Goal: Information Seeking & Learning: Learn about a topic

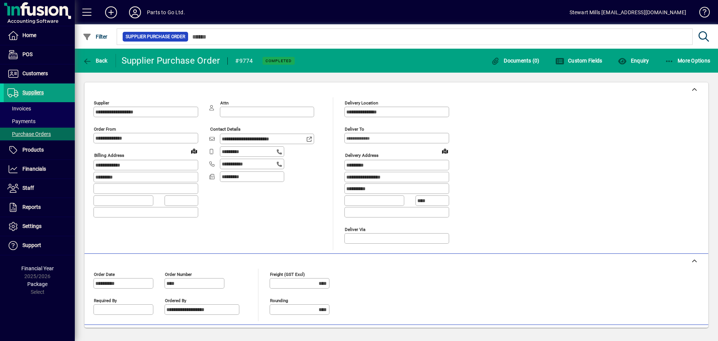
scroll to position [93, 0]
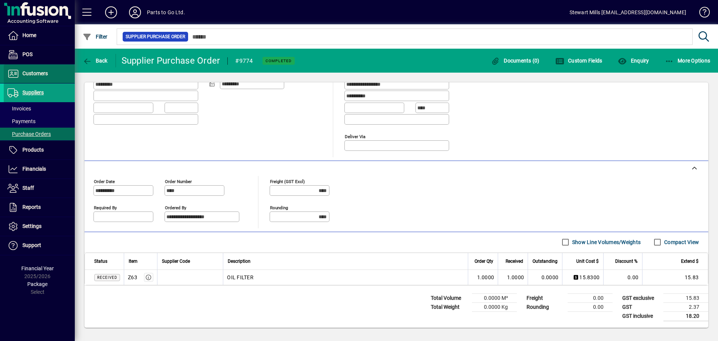
click at [33, 74] on span "Customers" at bounding box center [34, 73] width 25 height 6
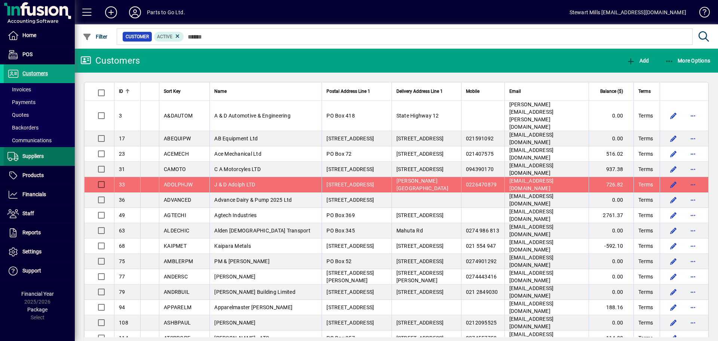
click at [28, 153] on span "Suppliers" at bounding box center [32, 156] width 21 height 6
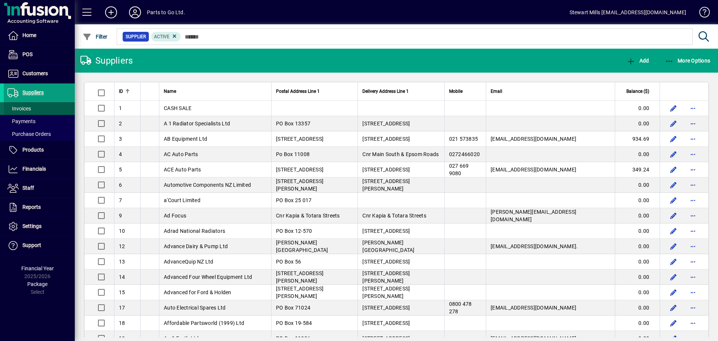
click at [32, 109] on span at bounding box center [39, 108] width 71 height 18
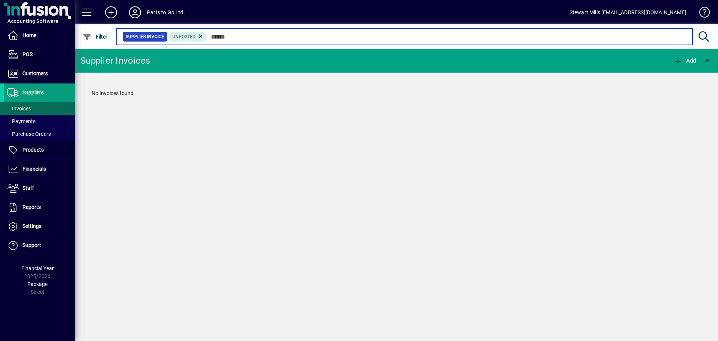
click at [230, 36] on input "text" at bounding box center [446, 36] width 479 height 10
type input "*"
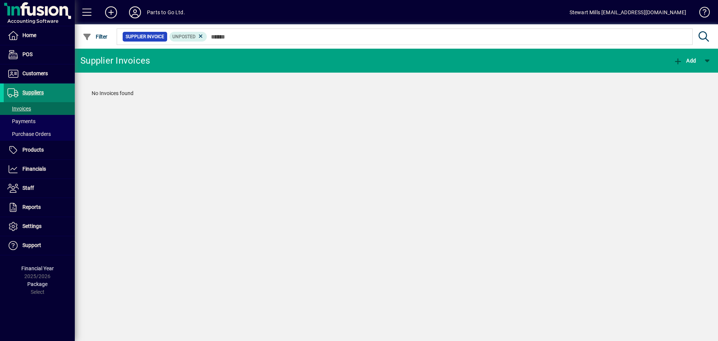
click at [38, 94] on span "Suppliers" at bounding box center [32, 92] width 21 height 6
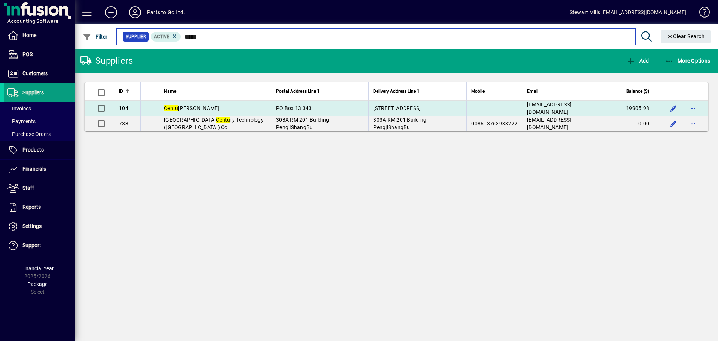
type input "*****"
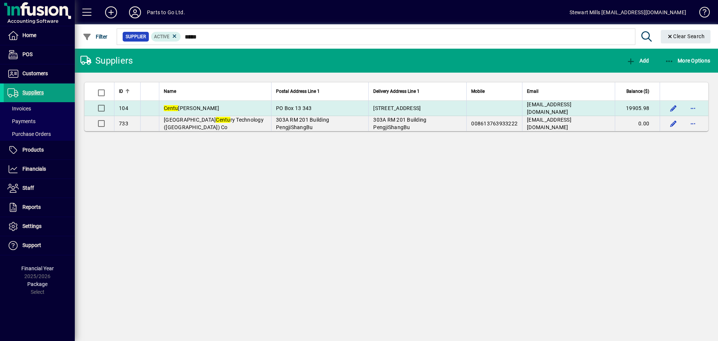
click at [191, 106] on span "Centu [PERSON_NAME]" at bounding box center [192, 108] width 56 height 6
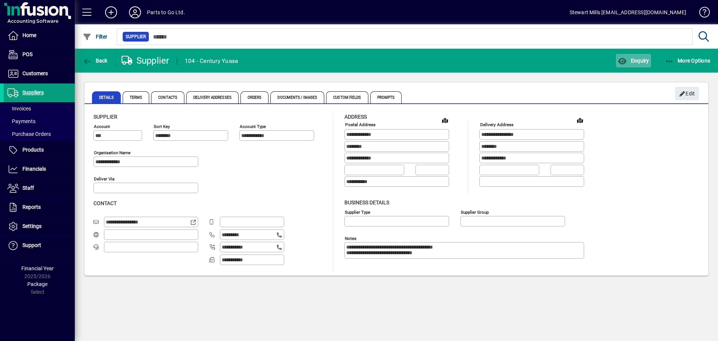
click at [639, 59] on span "Enquiry" at bounding box center [633, 61] width 31 height 6
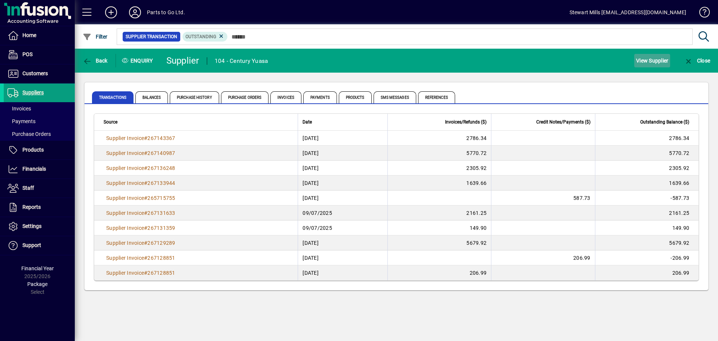
click at [644, 56] on span "View Supplier" at bounding box center [652, 61] width 32 height 12
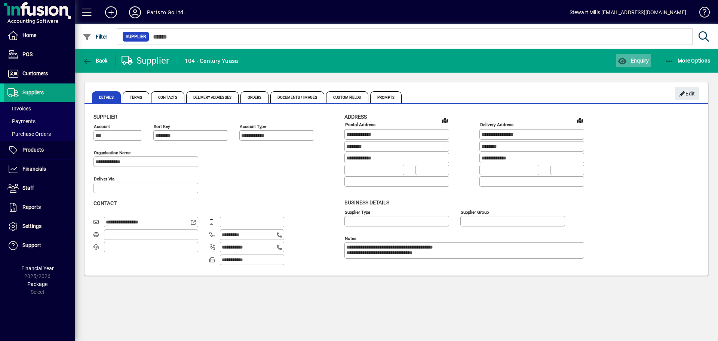
type input "**********"
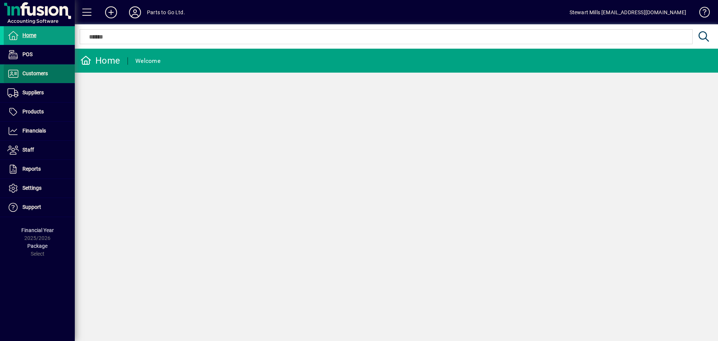
click at [31, 74] on span "Customers" at bounding box center [34, 73] width 25 height 6
